Goal: Obtain resource: Download file/media

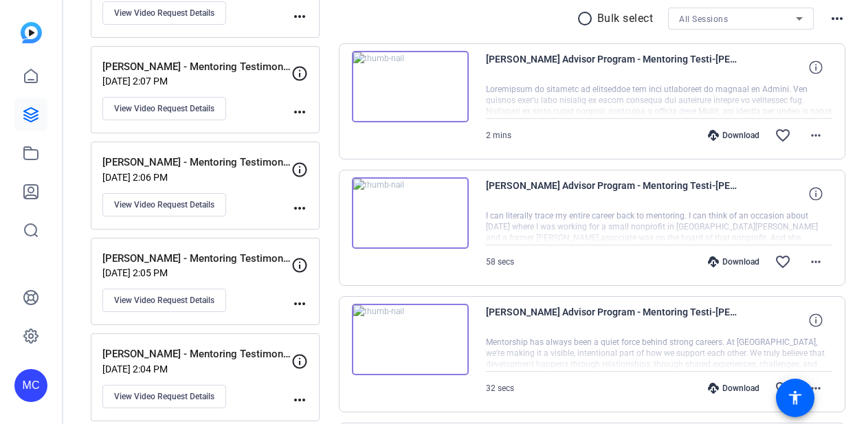
scroll to position [250, 0]
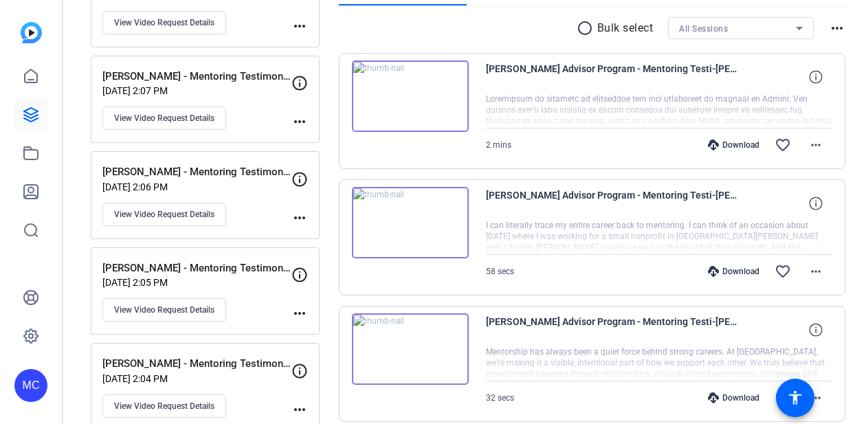
click at [305, 128] on mat-icon "more_horiz" at bounding box center [300, 121] width 17 height 17
click at [183, 117] on div at bounding box center [433, 212] width 866 height 424
click at [147, 118] on span "View Video Request Details" at bounding box center [164, 118] width 100 height 11
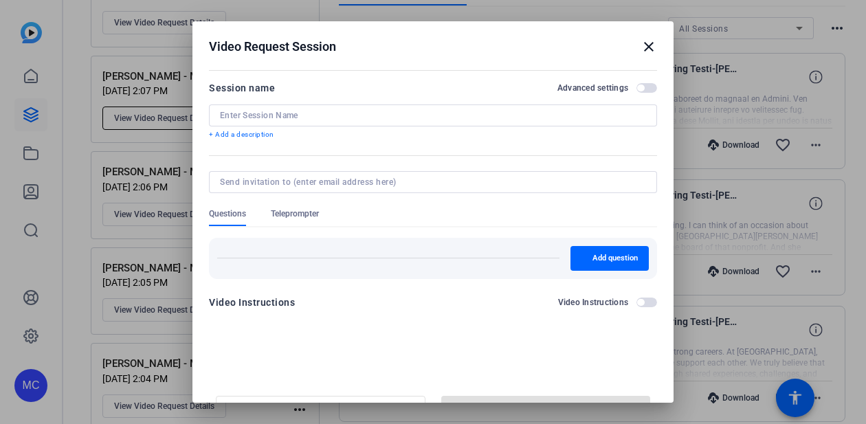
type input "[PERSON_NAME] - Mentoring Testimonial"
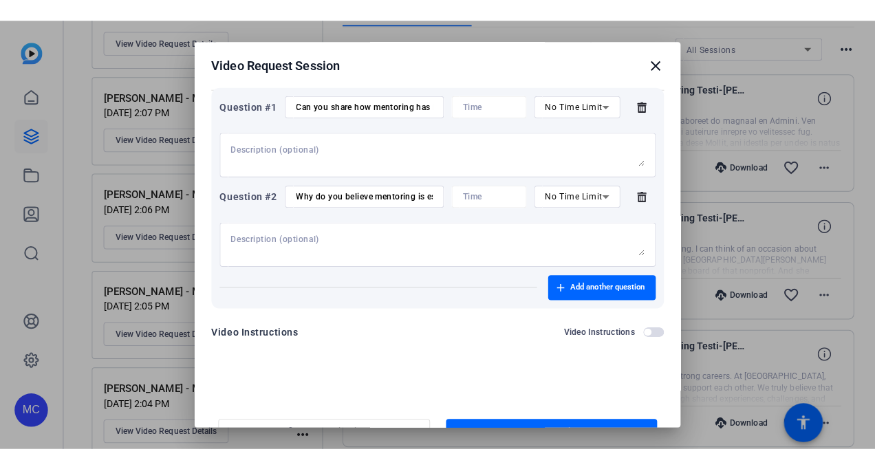
scroll to position [30, 0]
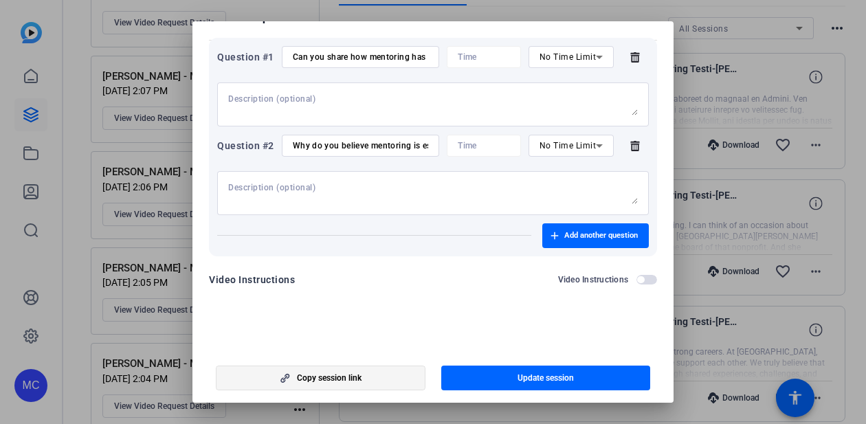
click at [327, 379] on span "Copy session link" at bounding box center [329, 378] width 65 height 11
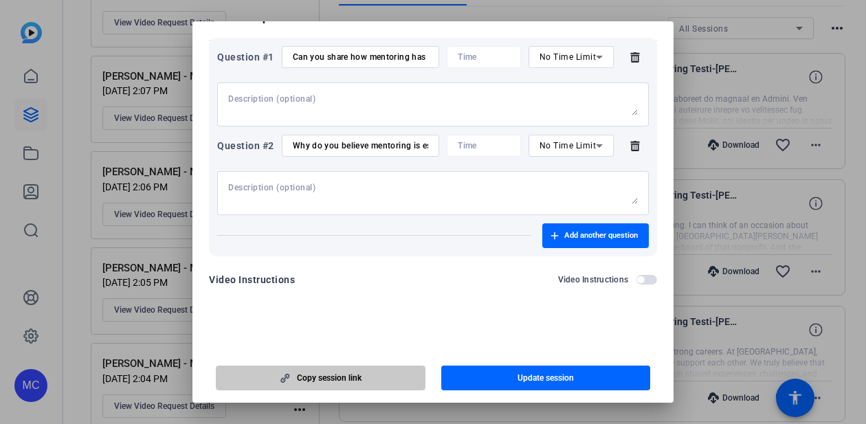
click at [327, 379] on span "Copy session link" at bounding box center [329, 378] width 65 height 11
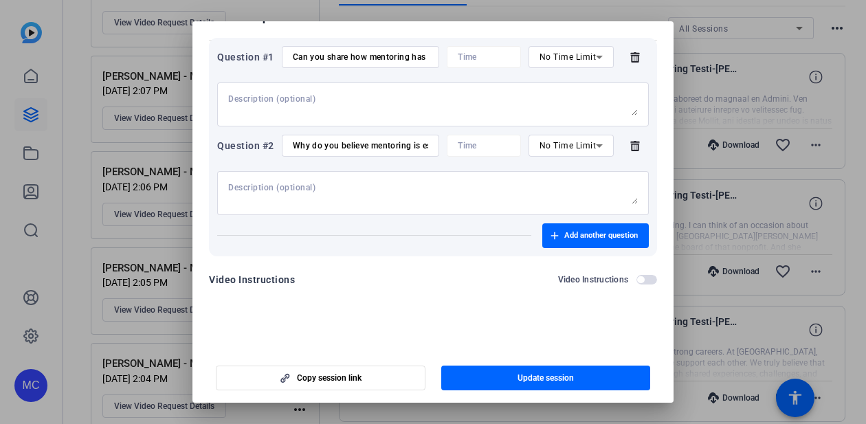
click at [93, 123] on div at bounding box center [433, 212] width 866 height 424
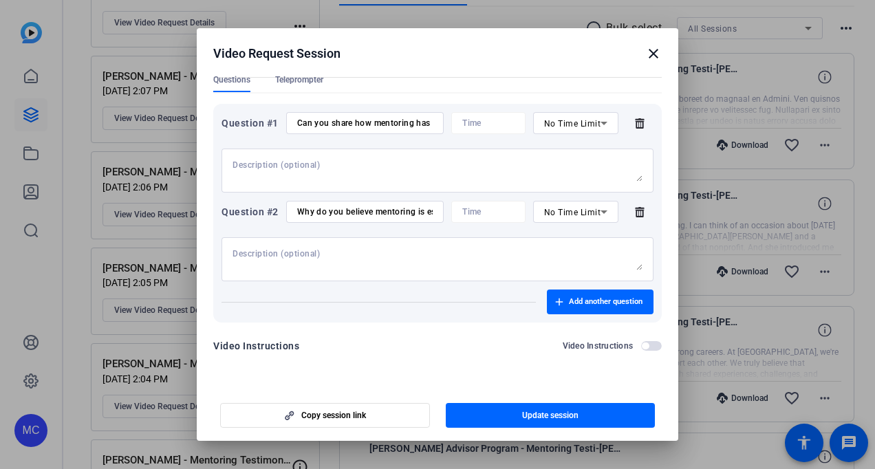
scroll to position [0, 0]
click at [87, 173] on div at bounding box center [437, 234] width 875 height 469
click at [644, 59] on div "Video Request Session close" at bounding box center [437, 53] width 448 height 17
click at [656, 56] on mat-icon "close" at bounding box center [653, 53] width 17 height 17
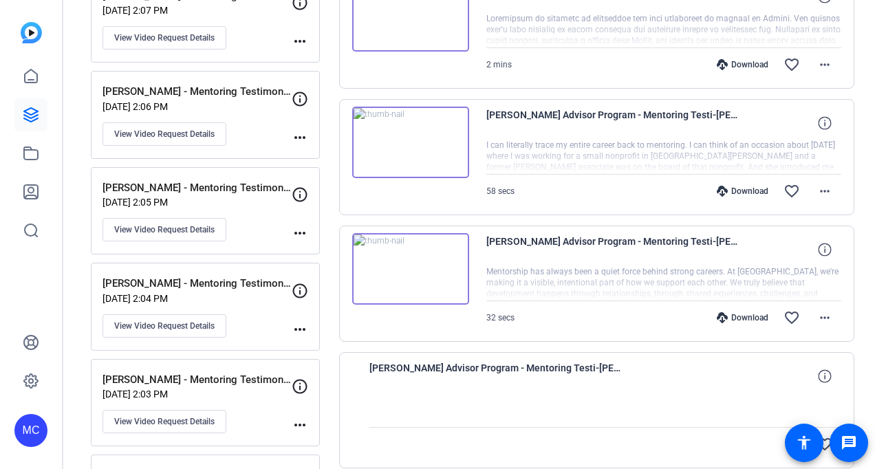
scroll to position [332, 0]
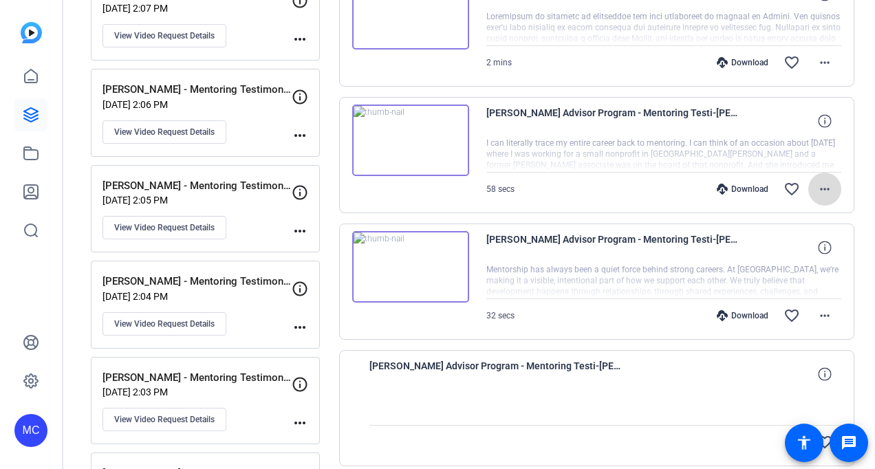
click at [816, 184] on mat-icon "more_horiz" at bounding box center [824, 189] width 17 height 17
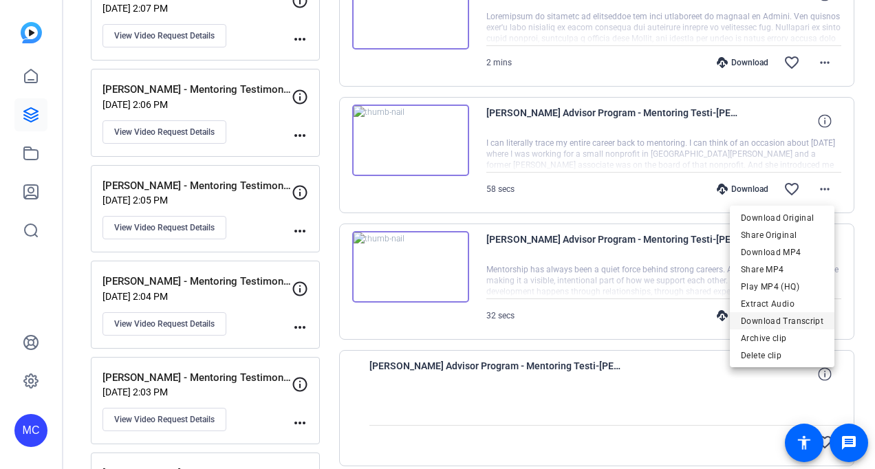
click at [772, 321] on span "Download Transcript" at bounding box center [782, 321] width 83 height 17
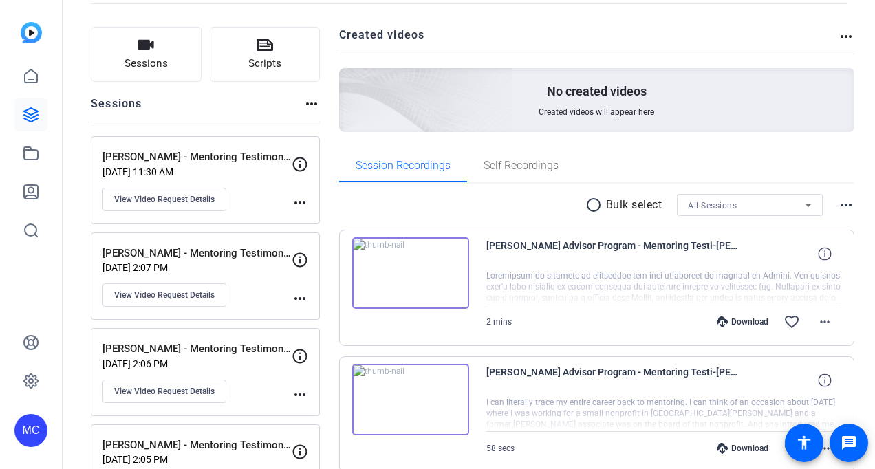
scroll to position [67, 0]
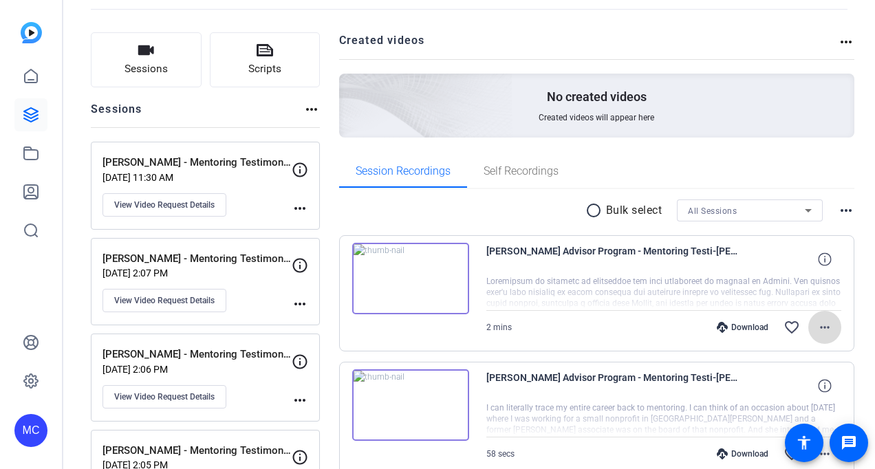
click at [821, 321] on mat-icon "more_horiz" at bounding box center [824, 327] width 17 height 17
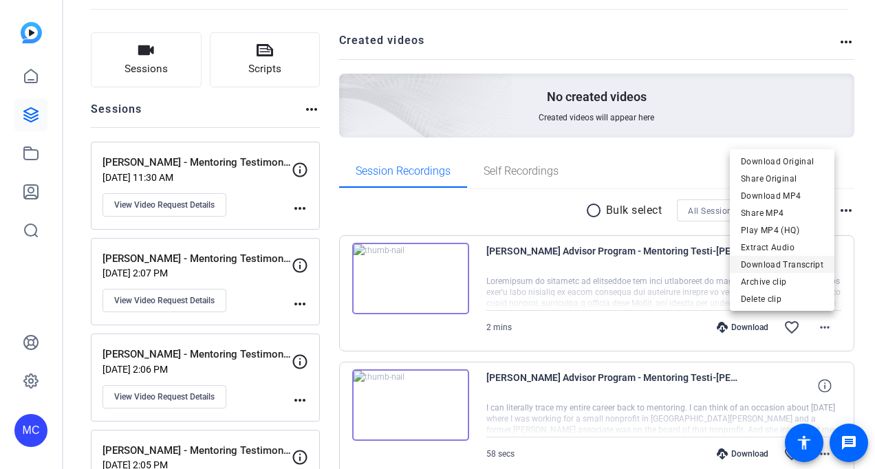
click at [812, 264] on span "Download Transcript" at bounding box center [782, 264] width 83 height 17
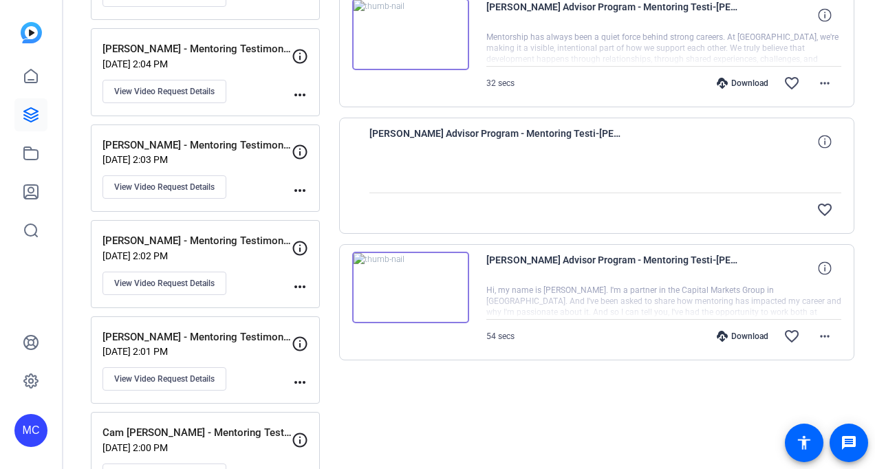
scroll to position [662, 0]
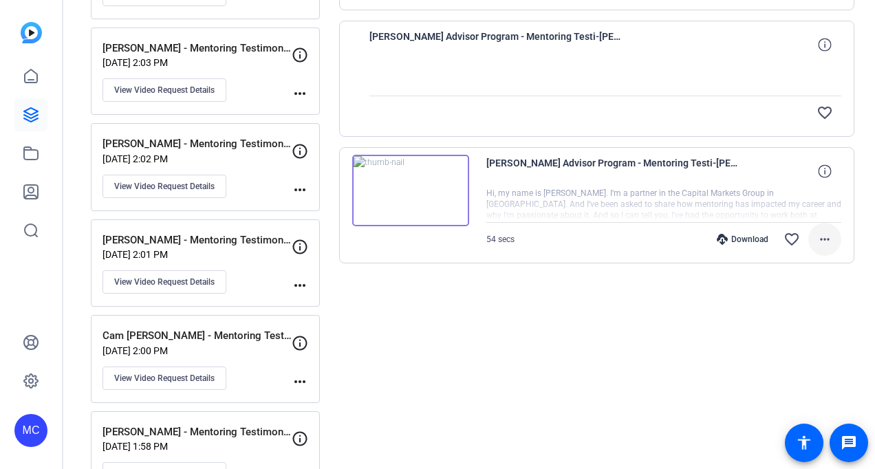
click at [819, 239] on mat-icon "more_horiz" at bounding box center [824, 239] width 17 height 17
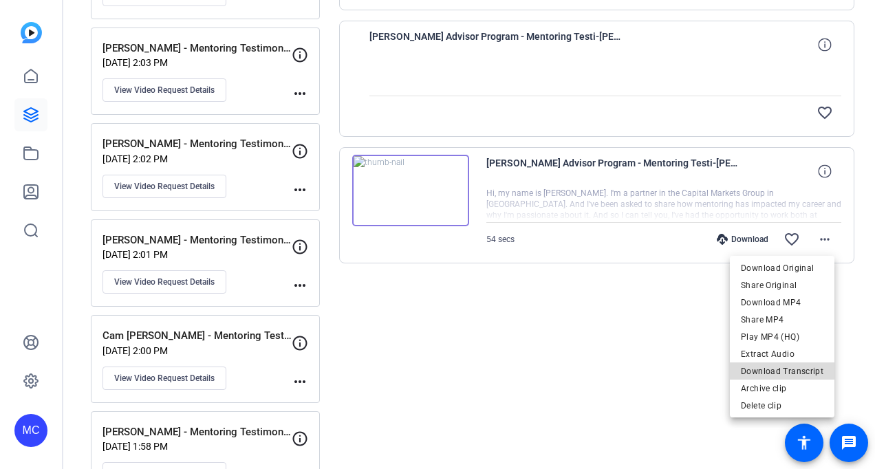
click at [790, 368] on span "Download Transcript" at bounding box center [782, 371] width 83 height 17
